Goal: Information Seeking & Learning: Learn about a topic

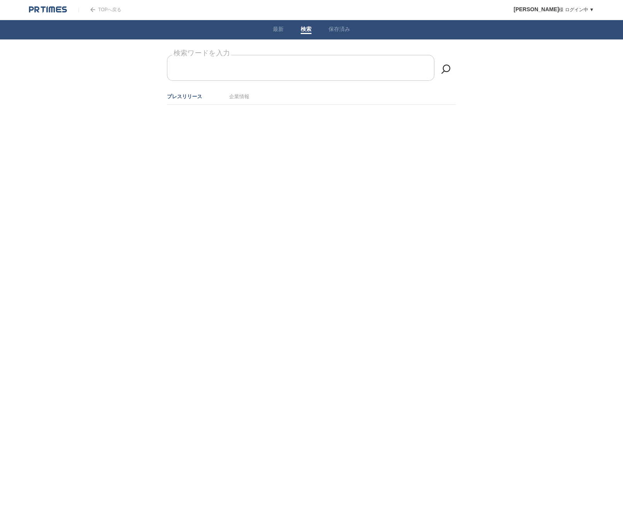
click at [229, 55] on form "検索ワードを入力" at bounding box center [311, 55] width 289 height 0
type input "物流"
click at [268, 55] on form "検索ワードを入力" at bounding box center [311, 55] width 289 height 0
type input "物流"
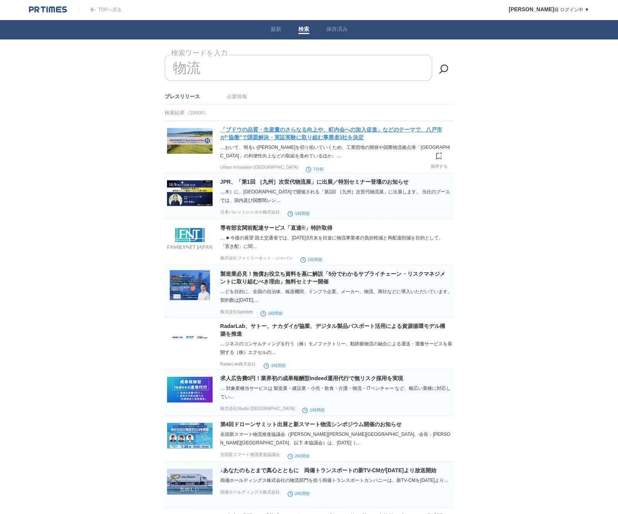
click at [285, 135] on link "「ブドウの品質・生産量のさらなる向上や、町内会への加入促進」などのテーマで、八戸市が“協働”で課題解決・実証実験に取り組む事業者3社を決定" at bounding box center [331, 133] width 222 height 14
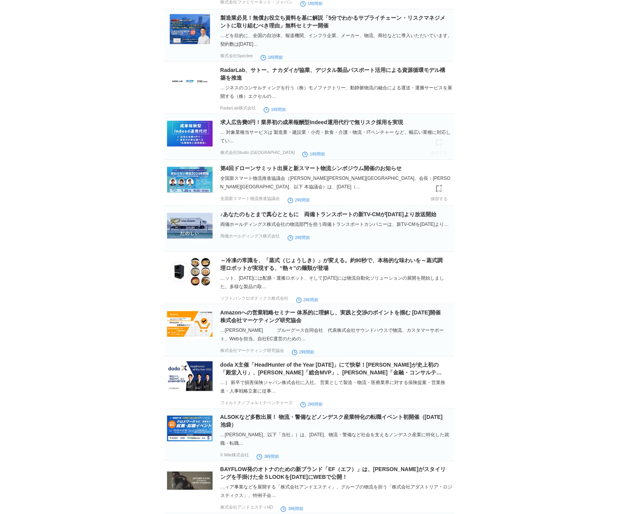
scroll to position [271, 0]
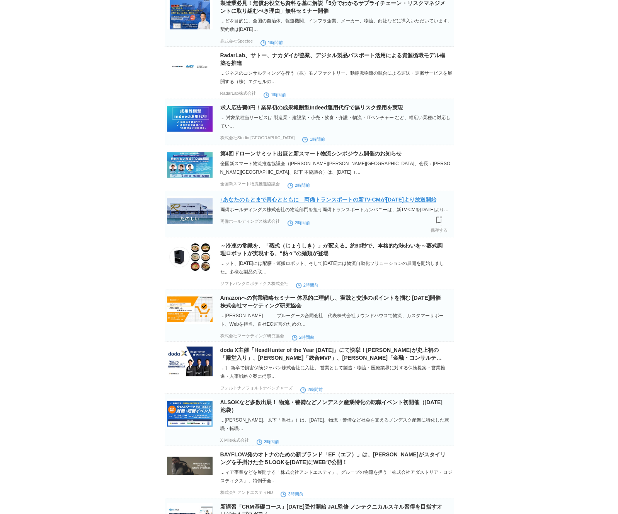
click at [405, 202] on link "♪あなたのもとまで真心とともに　両備トランスポートの新TV-CMが[DATE]より放送開始" at bounding box center [328, 199] width 216 height 6
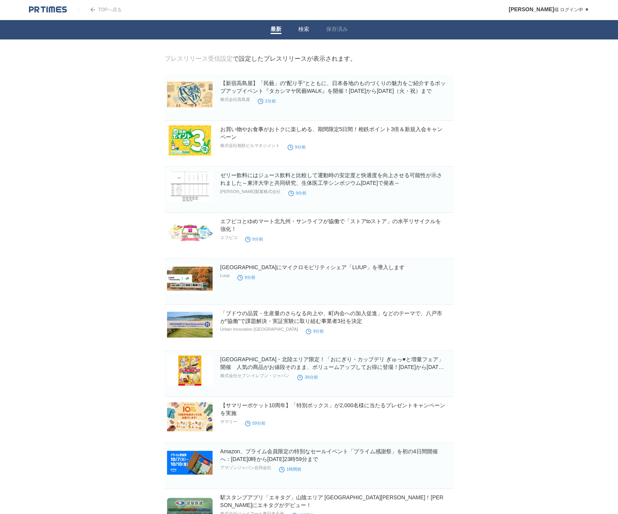
click at [308, 26] on link "検索" at bounding box center [303, 30] width 11 height 8
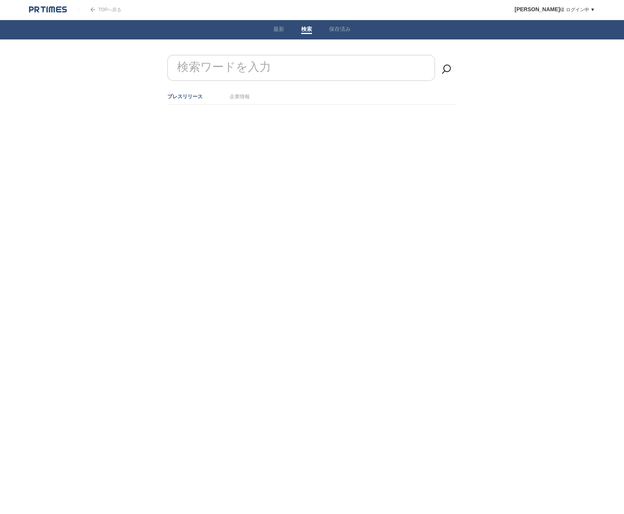
click at [300, 66] on input "検索ワードを入力" at bounding box center [300, 68] width 267 height 26
type input "物流"
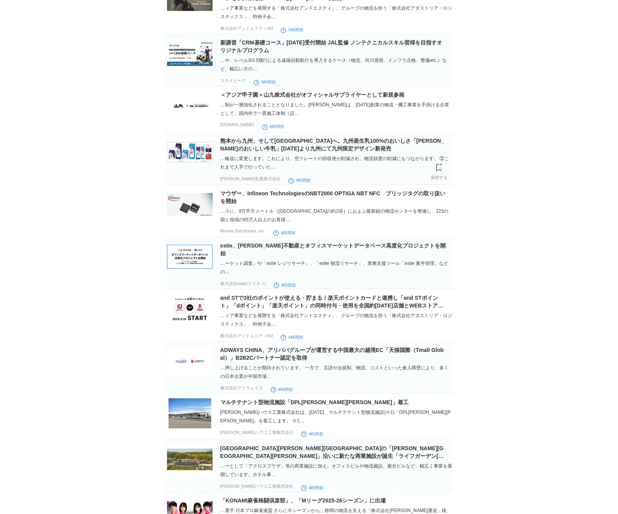
scroll to position [850, 0]
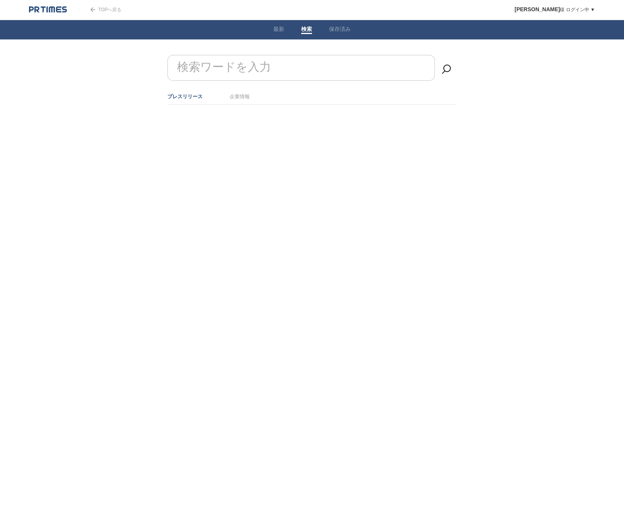
click at [389, 73] on input "検索ワードを入力" at bounding box center [300, 68] width 267 height 26
type input "物流"
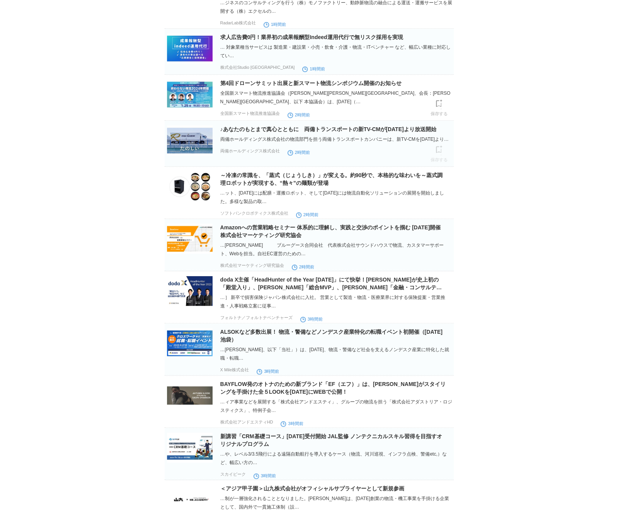
scroll to position [386, 0]
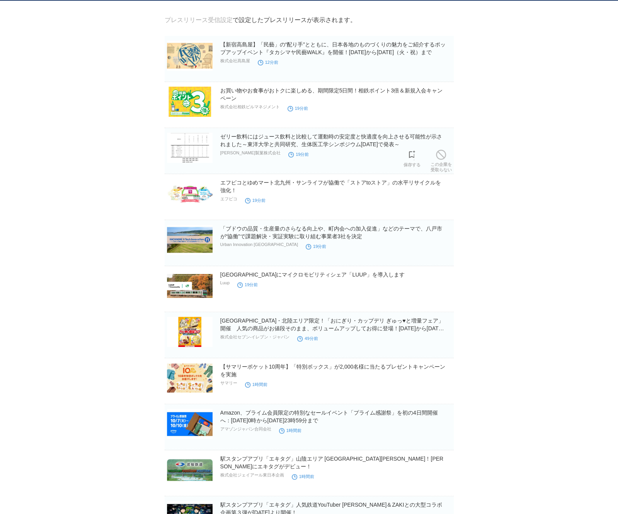
scroll to position [77, 0]
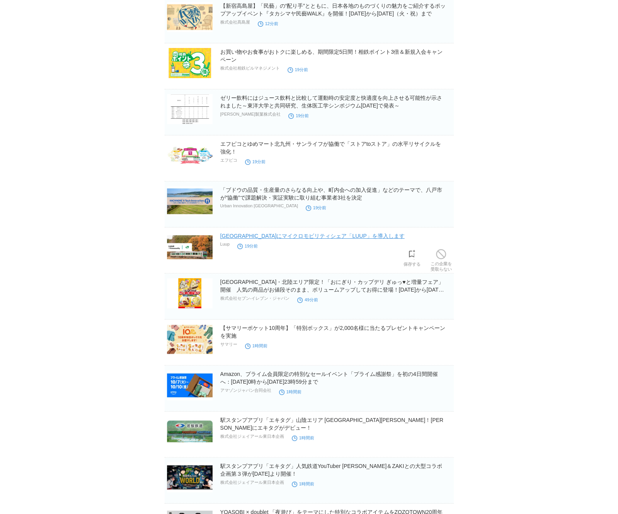
click at [289, 238] on link "[GEOGRAPHIC_DATA]にマイクロモビリティシェア「LUUP」を導入します" at bounding box center [312, 236] width 184 height 6
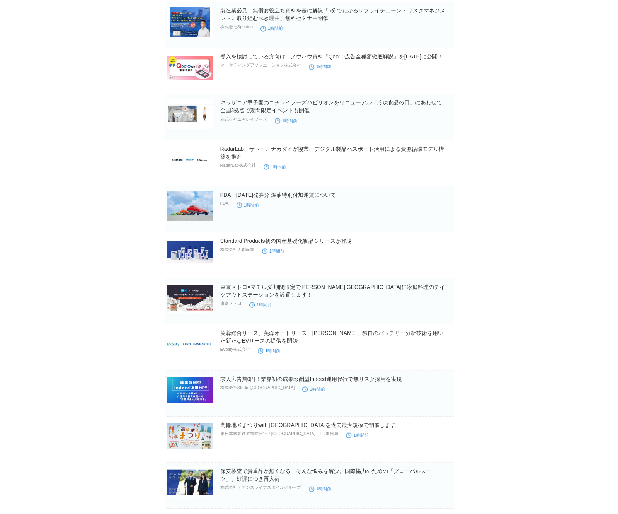
scroll to position [812, 0]
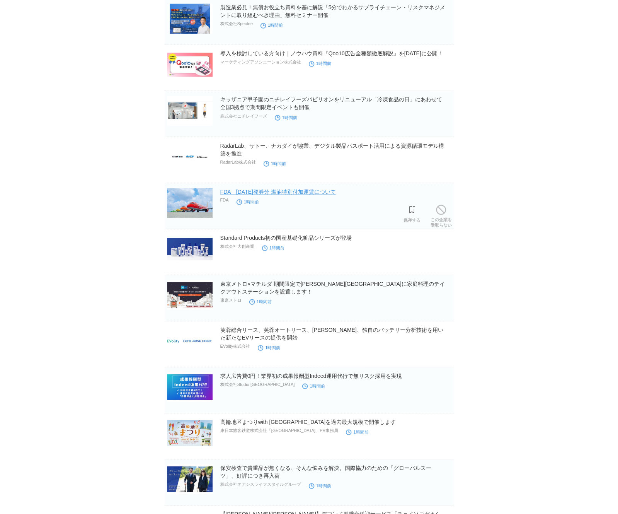
click at [293, 193] on link "FDA　2025年10月発券分 燃油特別付加運賃について" at bounding box center [278, 191] width 116 height 6
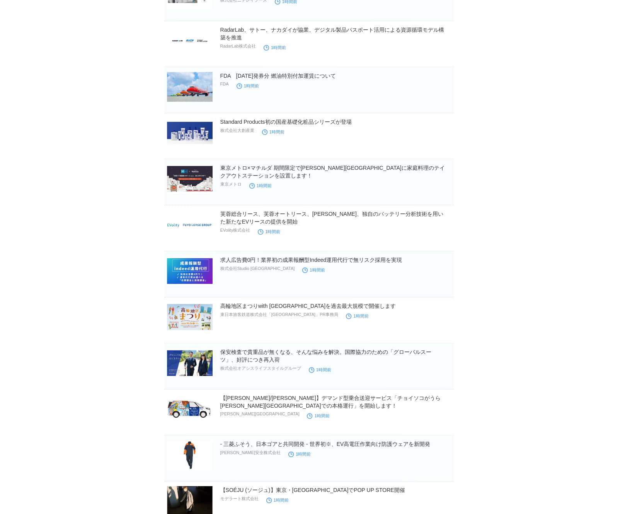
scroll to position [927, 0]
click at [402, 168] on link "東京メトロ×マチルダ 期間限定で[PERSON_NAME][GEOGRAPHIC_DATA]に家庭料理のテイクアウトステーションを設置します！" at bounding box center [332, 171] width 225 height 14
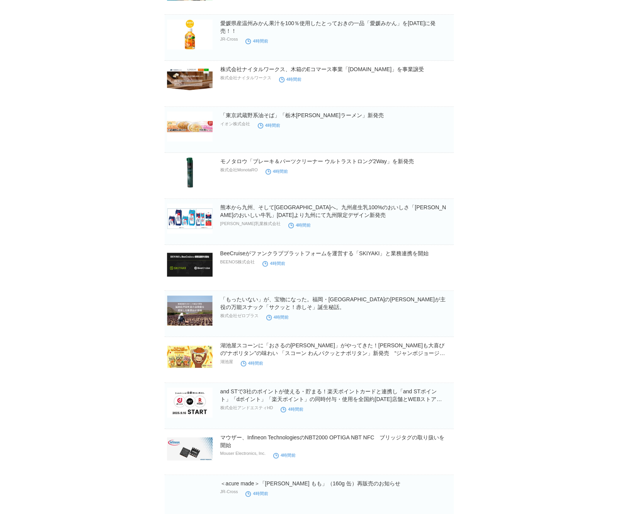
scroll to position [3927, 0]
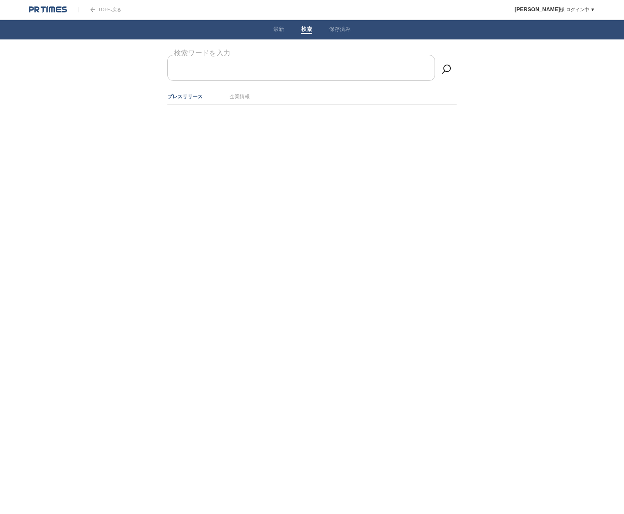
click at [271, 55] on form "検索ワードを入力" at bounding box center [311, 55] width 289 height 0
type input "物流"
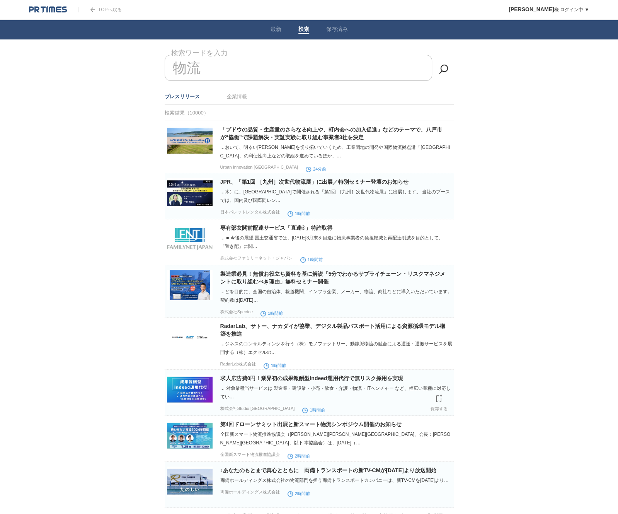
scroll to position [155, 0]
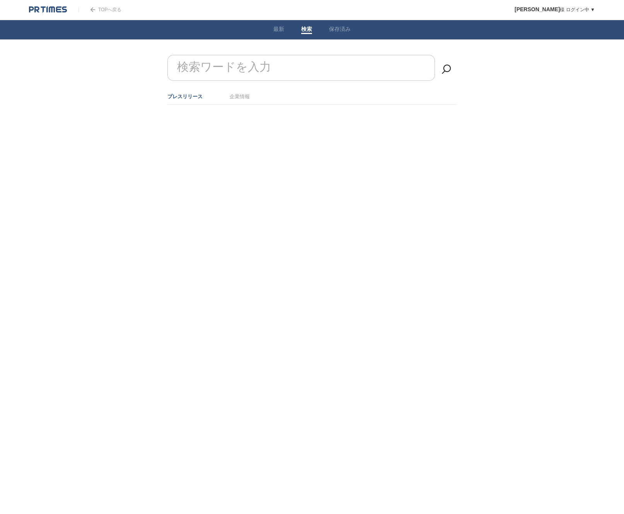
click at [280, 61] on input "検索ワードを入力" at bounding box center [300, 68] width 267 height 26
click at [280, 30] on link "最新" at bounding box center [278, 30] width 11 height 8
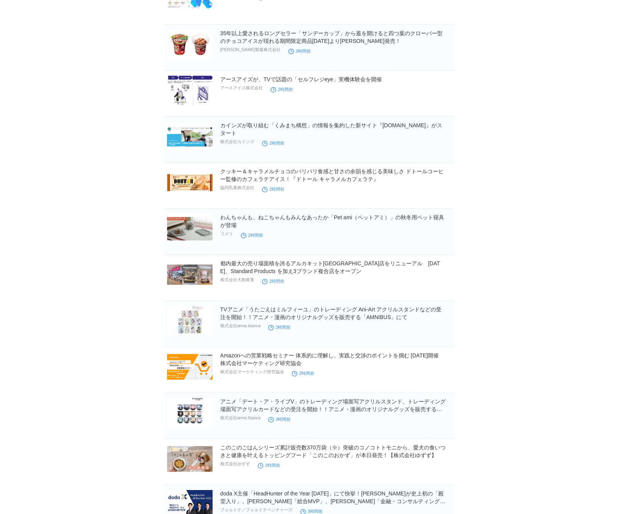
scroll to position [1899, 0]
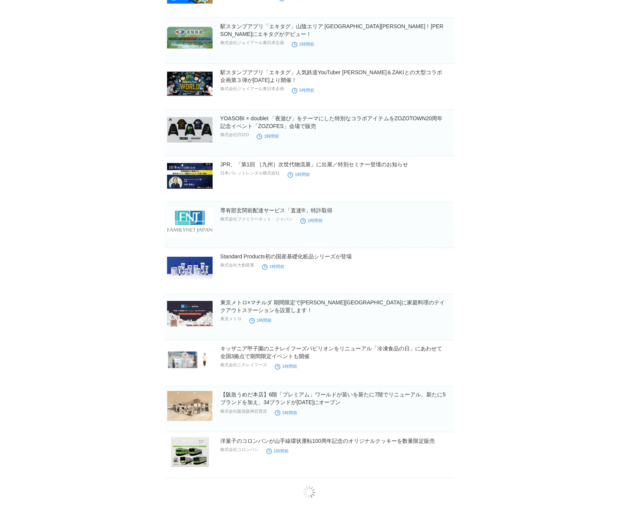
scroll to position [519, 0]
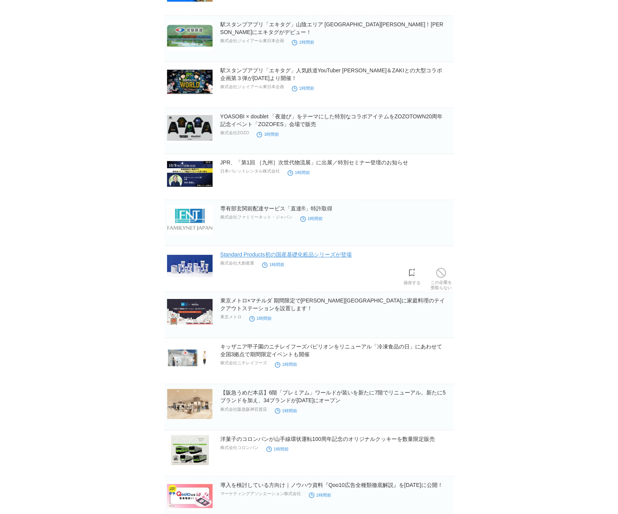
click at [305, 255] on link "Standard Products初の国産基礎化粧品シリーズが登場" at bounding box center [285, 254] width 131 height 6
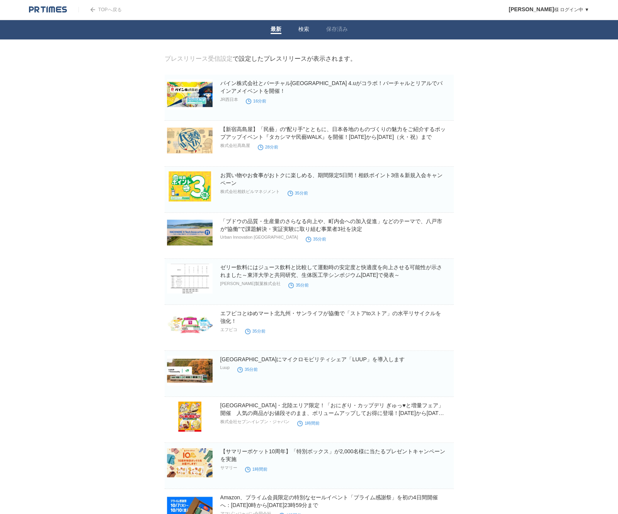
click at [310, 26] on li "検索" at bounding box center [304, 29] width 28 height 19
click at [306, 27] on link "検索" at bounding box center [303, 30] width 11 height 8
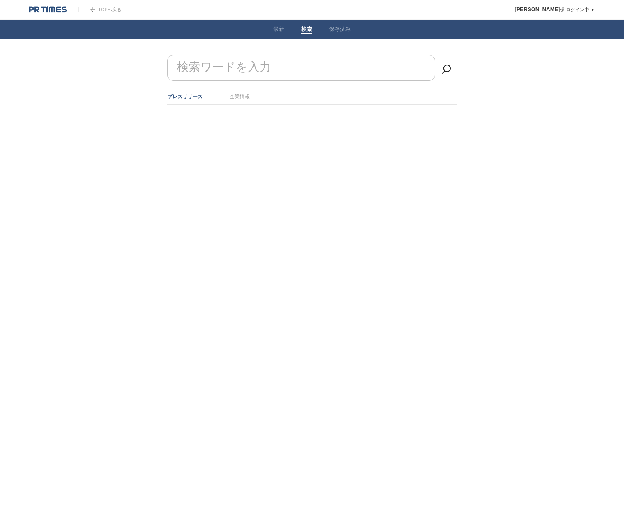
click at [279, 69] on input "検索ワードを入力" at bounding box center [300, 68] width 267 height 26
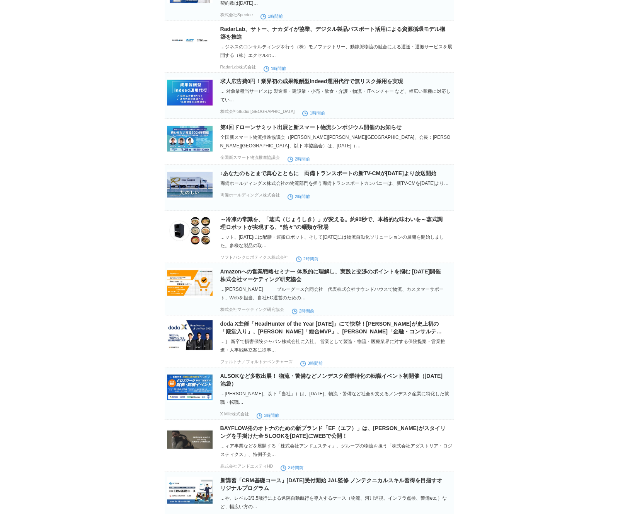
scroll to position [309, 0]
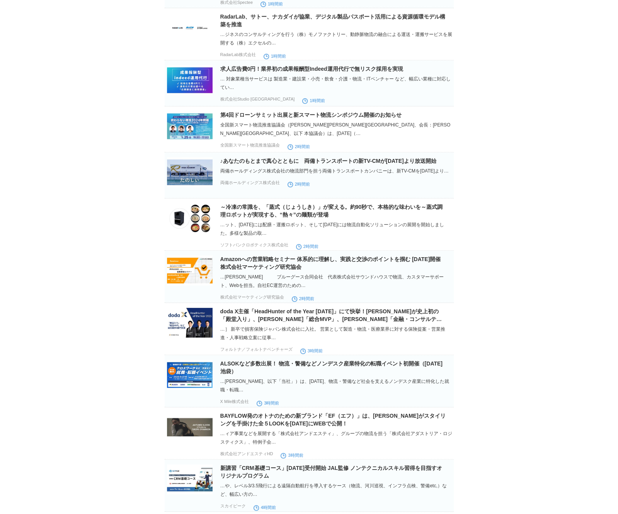
type input "物流"
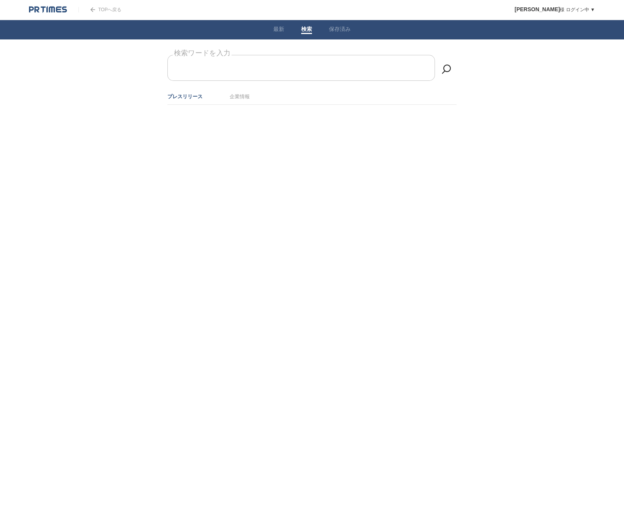
click at [284, 73] on input "検索ワードを入力" at bounding box center [300, 68] width 267 height 26
type input "物流"
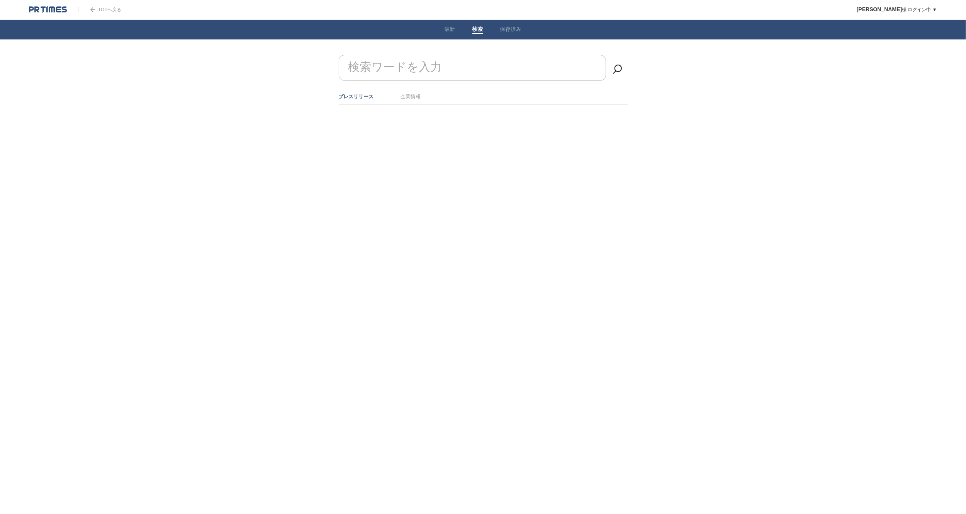
click at [476, 63] on input "検索ワードを入力" at bounding box center [472, 68] width 267 height 26
type input "物流"
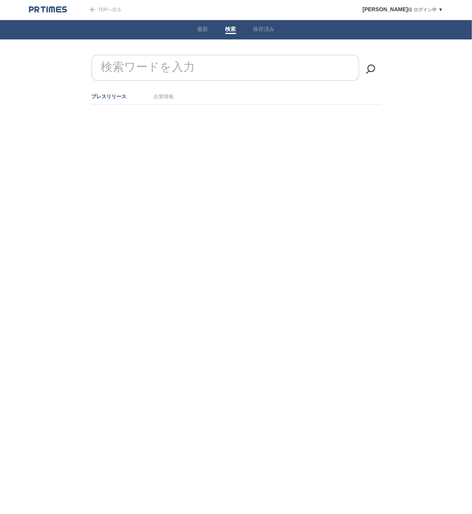
click at [136, 55] on form "検索ワードを入力" at bounding box center [236, 55] width 289 height 0
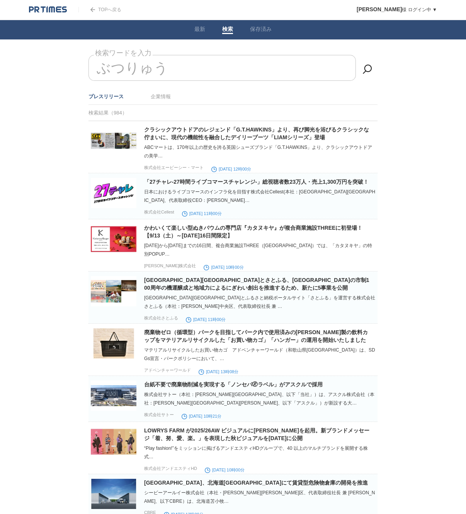
type input "物流"
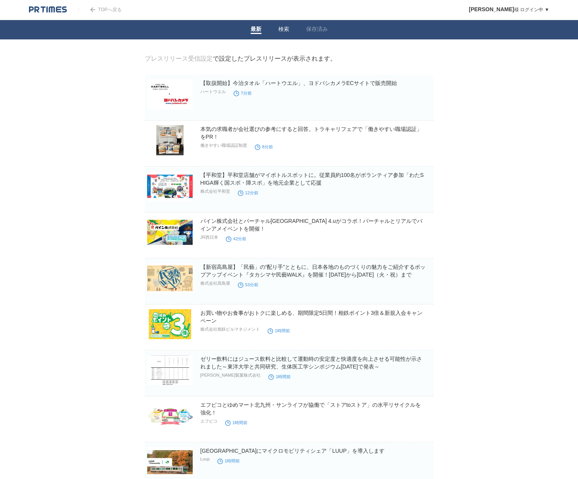
click at [282, 28] on link "検索" at bounding box center [284, 30] width 11 height 8
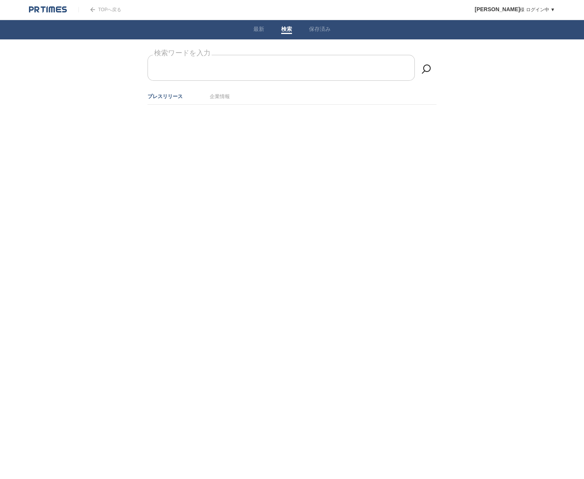
click at [283, 61] on input "検索ワードを入力" at bounding box center [281, 68] width 267 height 26
type input "物流"
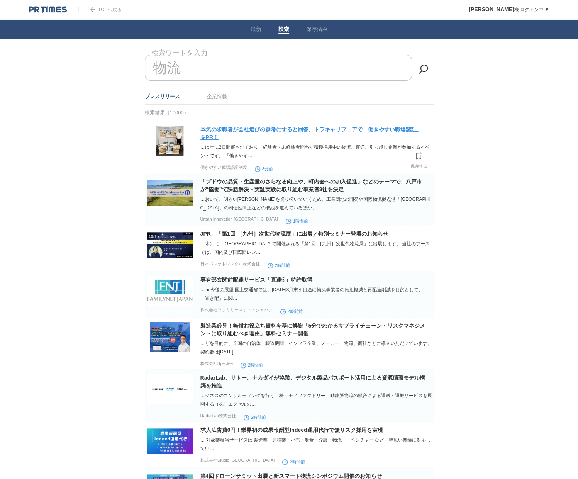
click at [394, 128] on link "本気の求職者が会社選びの参考にすると回答。トラキャリフェアで「働きやすい職場認証」をPR！" at bounding box center [312, 133] width 222 height 14
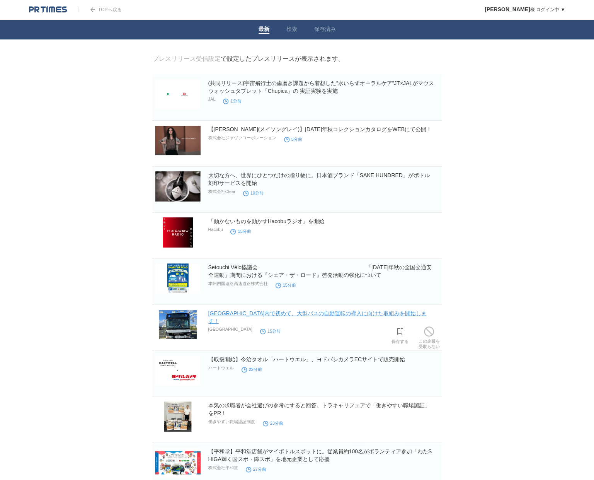
click at [264, 312] on link "[GEOGRAPHIC_DATA]内で初めて、大型バスの自動運転の導入に向けた取組みを開始します！" at bounding box center [317, 317] width 219 height 14
click at [293, 27] on link "検索" at bounding box center [291, 30] width 11 height 8
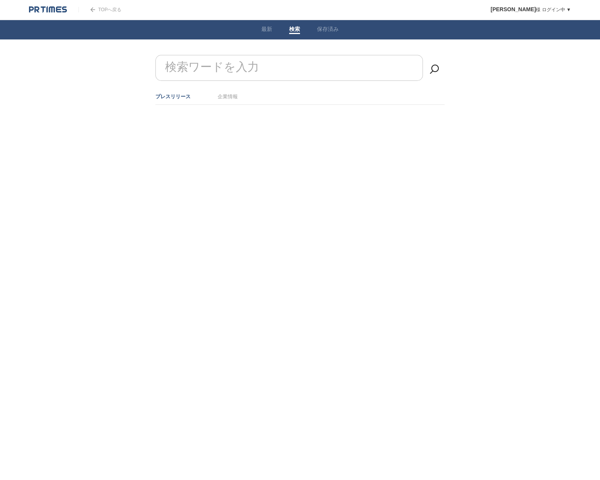
click at [255, 55] on form "検索ワードを入力" at bounding box center [299, 55] width 289 height 0
type input "物流"
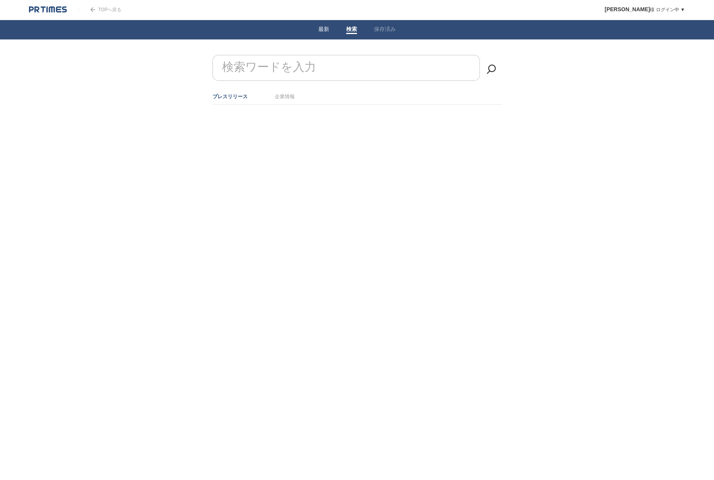
click at [325, 28] on link "最新" at bounding box center [323, 30] width 11 height 8
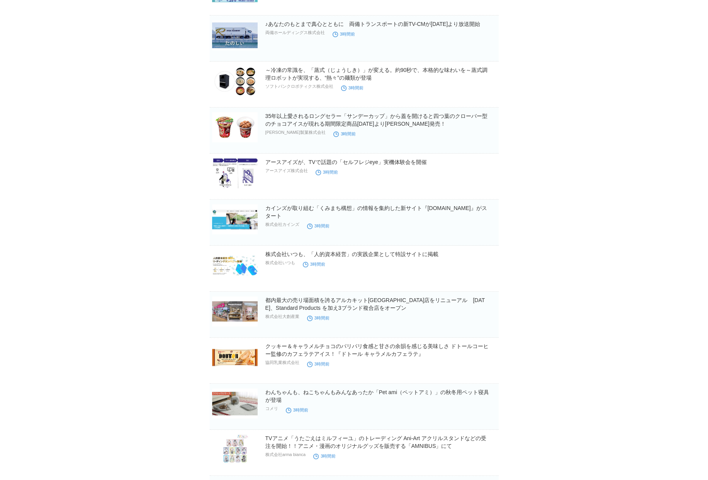
scroll to position [2243, 0]
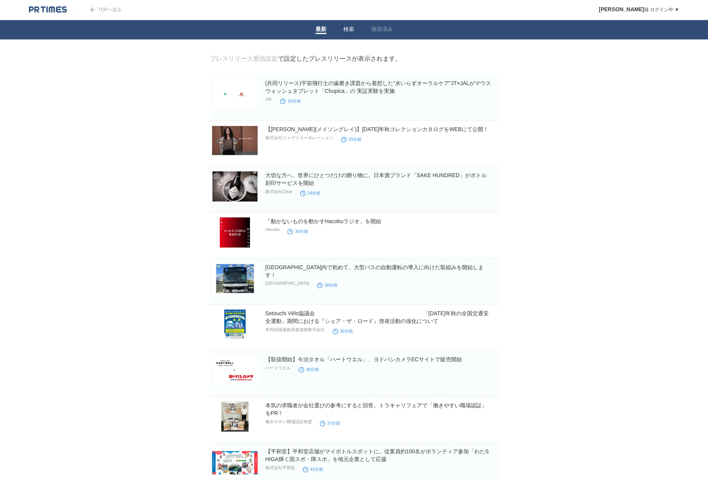
click at [349, 28] on link "検索" at bounding box center [349, 30] width 11 height 8
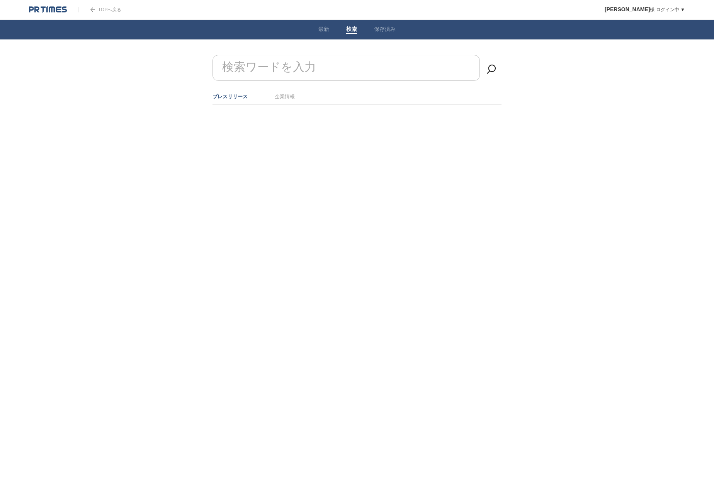
click at [328, 65] on input "検索ワードを入力" at bounding box center [346, 68] width 267 height 26
type input "鬱"
type input "物流"
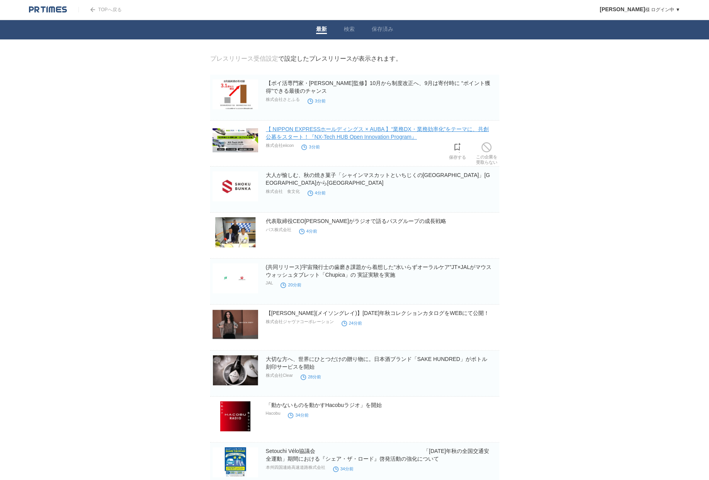
click at [372, 138] on link "【 NIPPON EXPRESSホールディングス × AUBA 】“業務DX・業務効率化”をテーマに、共創公募をスタート！『NX-Tech HUB Open …" at bounding box center [377, 133] width 223 height 14
